Goal: Navigation & Orientation: Find specific page/section

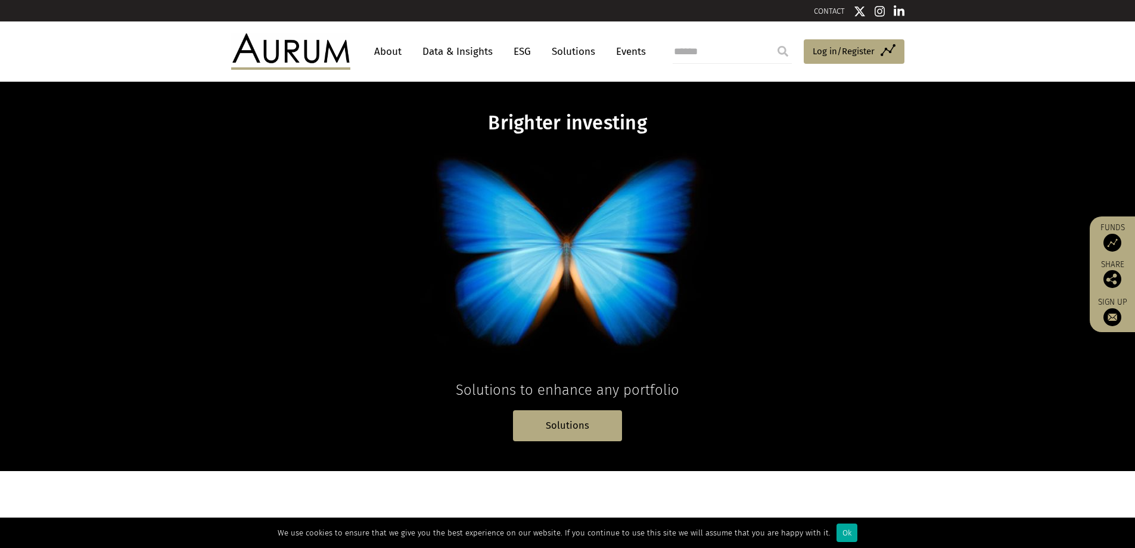
click at [391, 53] on link "About" at bounding box center [387, 52] width 39 height 22
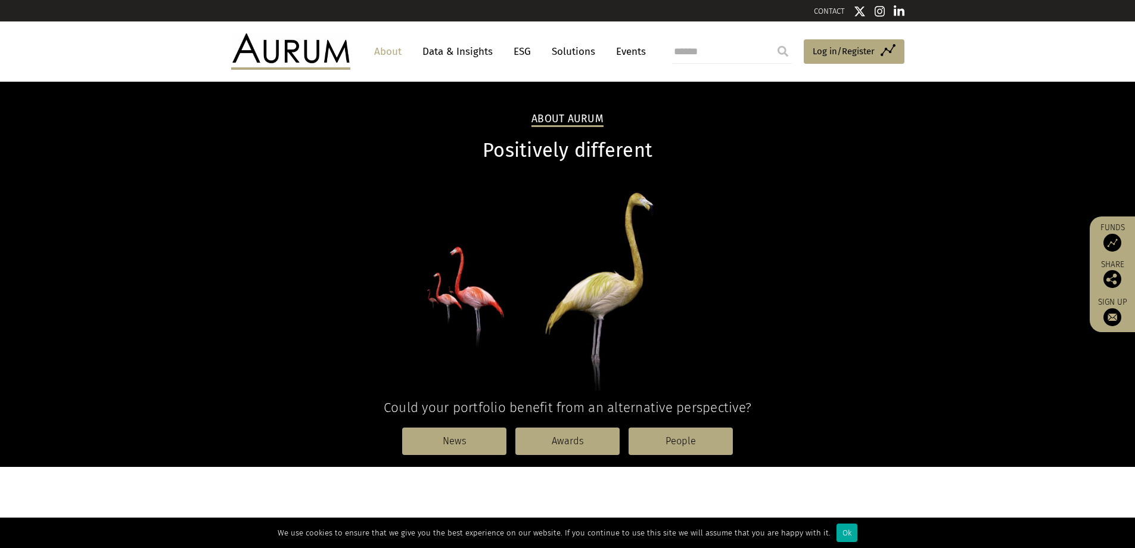
click at [633, 48] on link "Events" at bounding box center [628, 52] width 36 height 22
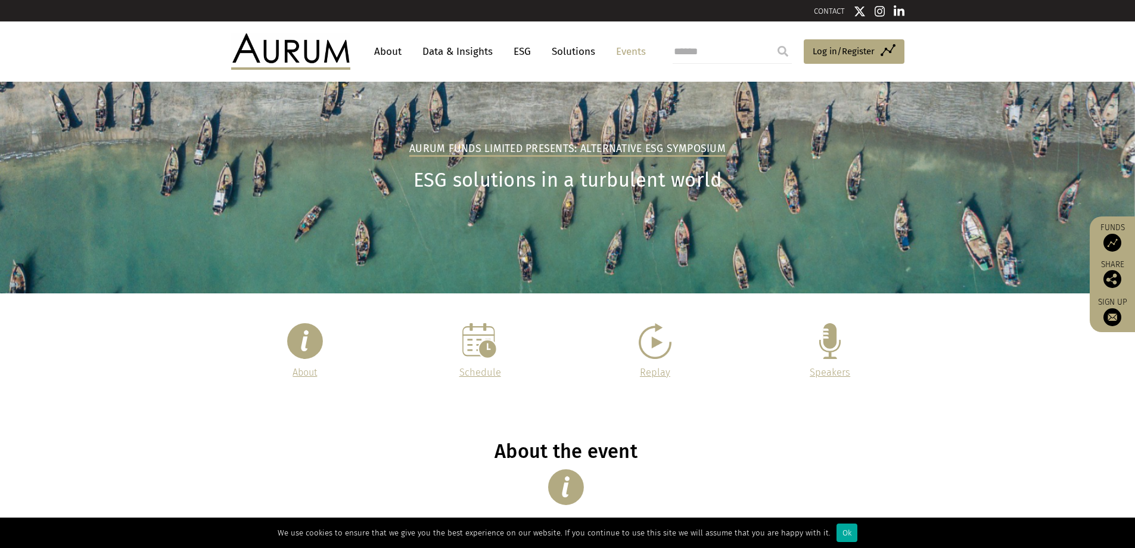
click at [589, 50] on link "Solutions" at bounding box center [573, 52] width 55 height 22
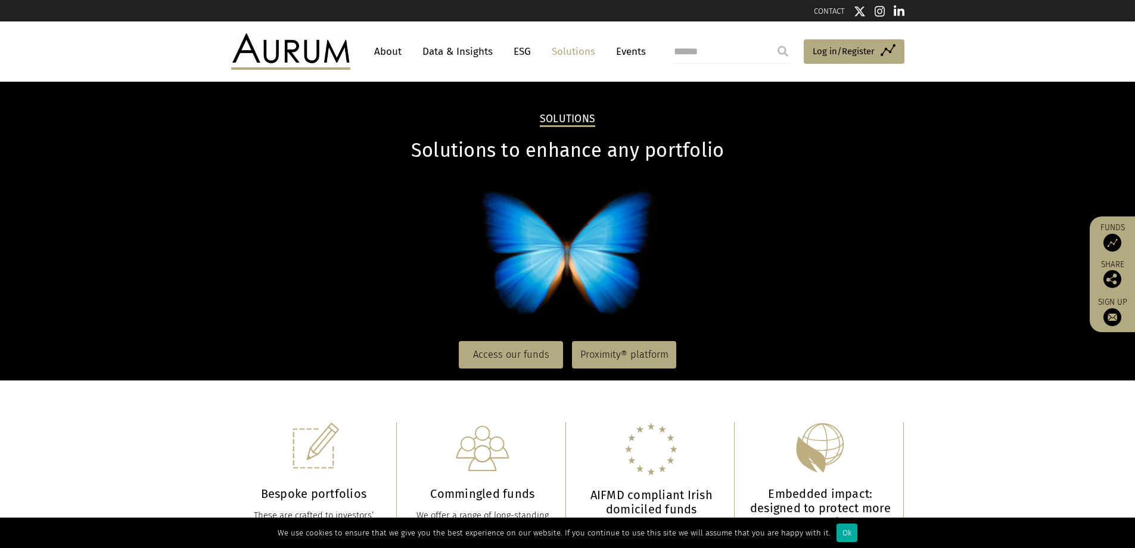
click at [387, 47] on link "About" at bounding box center [387, 52] width 39 height 22
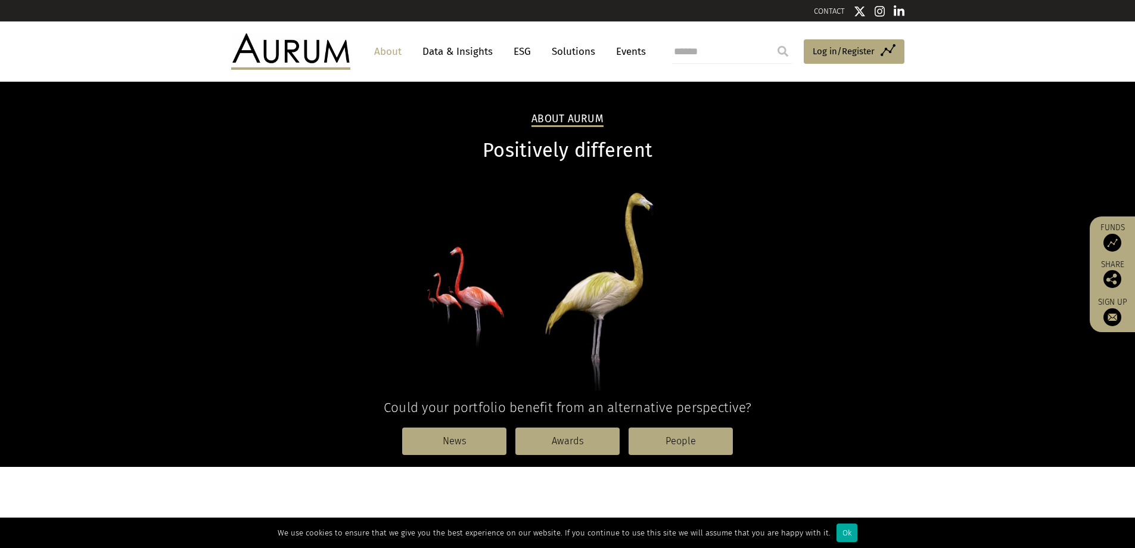
click at [628, 51] on link "Events" at bounding box center [628, 52] width 36 height 22
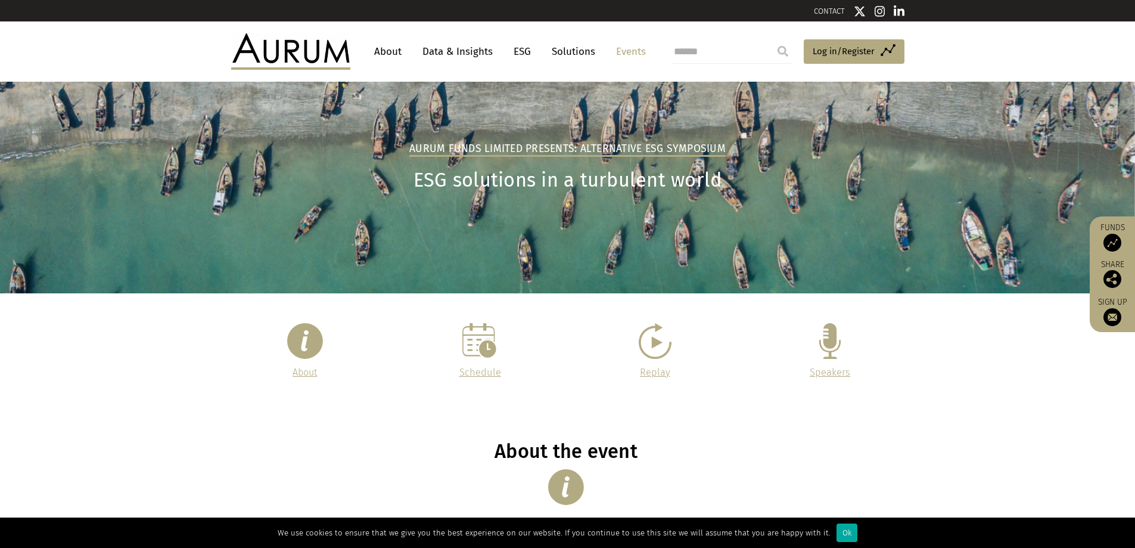
click at [387, 50] on link "About" at bounding box center [387, 52] width 39 height 22
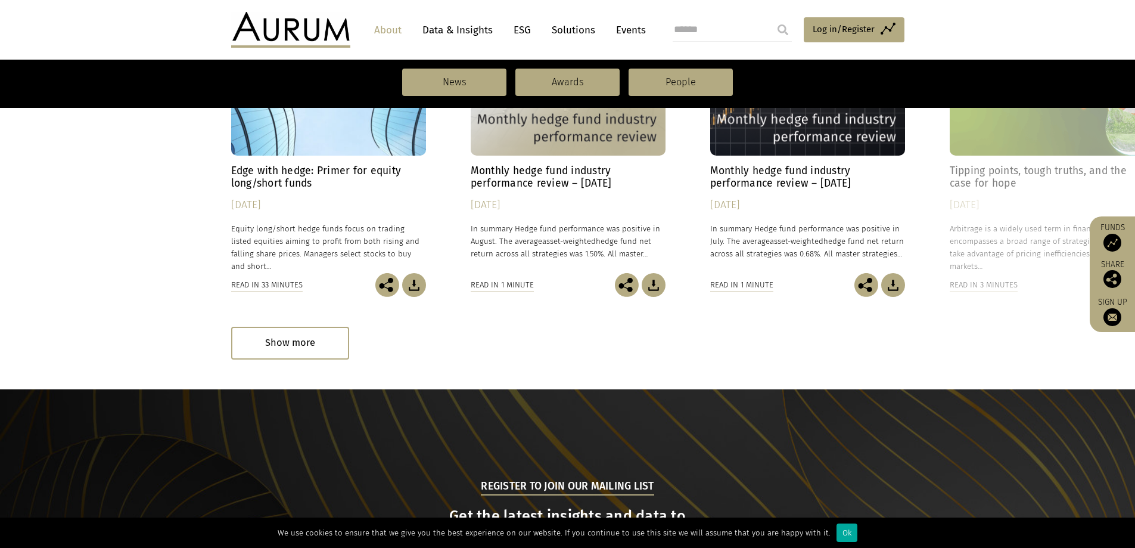
scroll to position [775, 0]
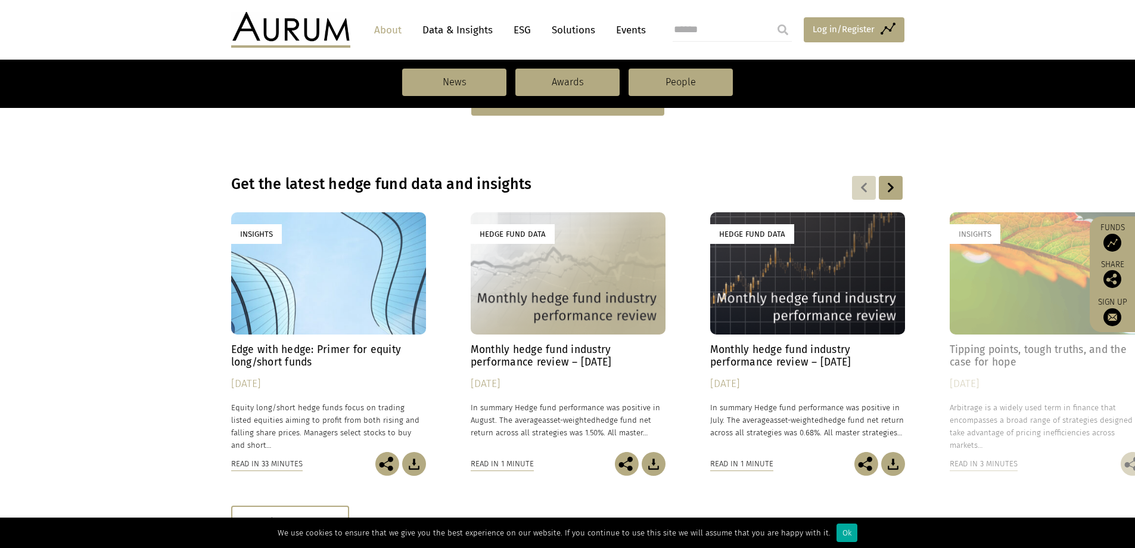
click at [840, 31] on span "Log in/Register" at bounding box center [844, 29] width 62 height 14
